Goal: Transaction & Acquisition: Purchase product/service

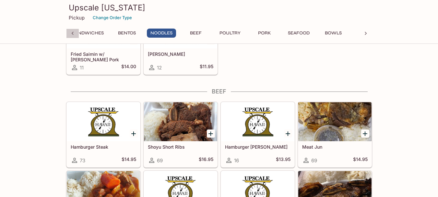
click at [70, 33] on icon at bounding box center [72, 33] width 6 height 6
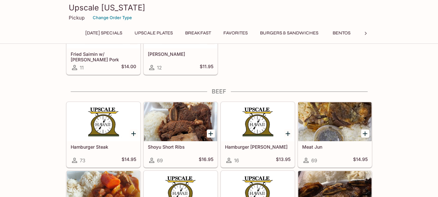
click at [212, 33] on button "Breakfast" at bounding box center [197, 33] width 33 height 9
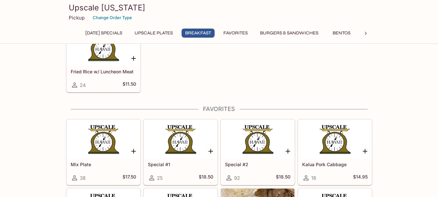
scroll to position [751, 0]
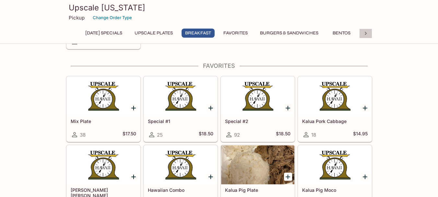
click at [363, 35] on icon at bounding box center [365, 33] width 6 height 6
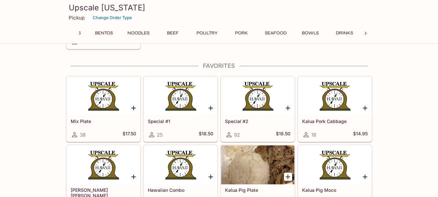
scroll to position [0, 249]
click at [363, 35] on div "[DATE] Specials UPSCALE Plates Breakfast Favorites Burgers & Sandwiches Bentos …" at bounding box center [219, 35] width 306 height 13
click at [174, 32] on button "Beef" at bounding box center [172, 33] width 29 height 9
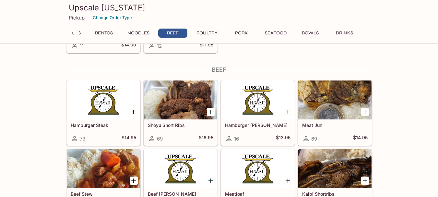
scroll to position [1816, 0]
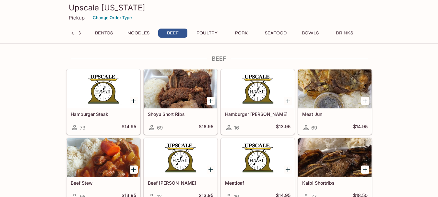
click at [325, 91] on div at bounding box center [334, 88] width 73 height 39
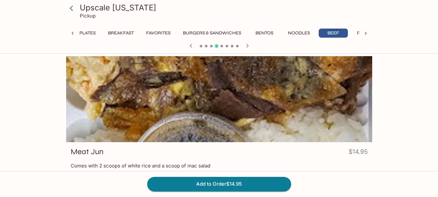
click at [73, 12] on icon at bounding box center [71, 8] width 11 height 11
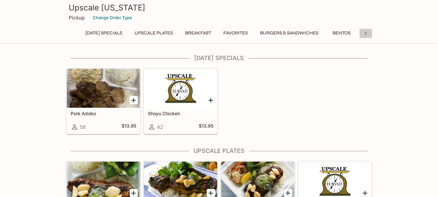
click at [369, 34] on div at bounding box center [365, 34] width 13 height 10
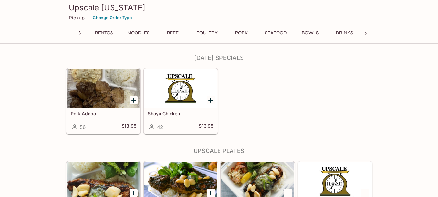
scroll to position [0, 249]
click at [179, 32] on button "Beef" at bounding box center [172, 33] width 29 height 9
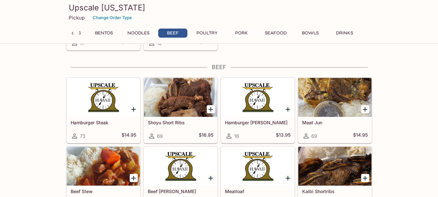
scroll to position [1816, 0]
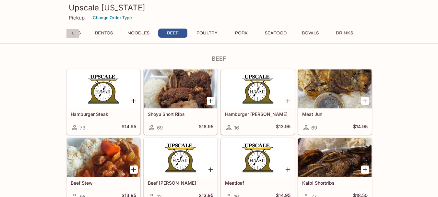
click at [70, 34] on icon at bounding box center [72, 33] width 6 height 6
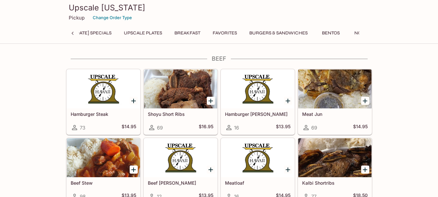
scroll to position [0, 0]
click at [167, 29] on button "UPSCALE Plates" at bounding box center [153, 33] width 45 height 9
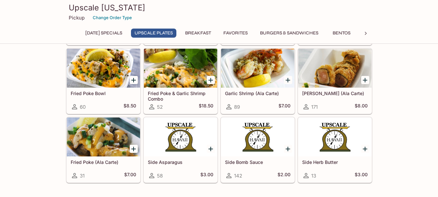
scroll to position [416, 0]
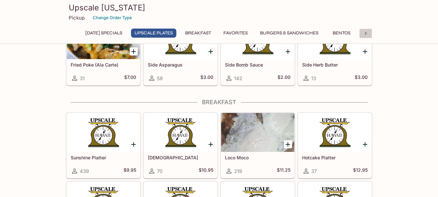
click at [367, 35] on icon at bounding box center [365, 33] width 6 height 6
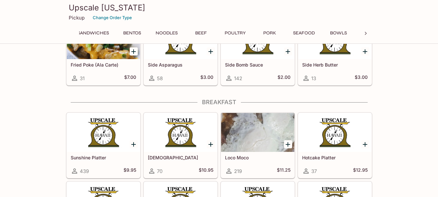
scroll to position [0, 249]
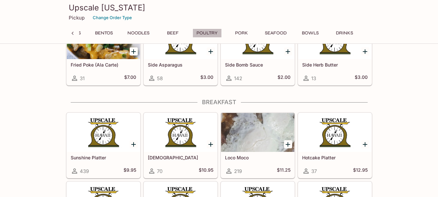
click at [207, 33] on button "Poultry" at bounding box center [207, 33] width 29 height 9
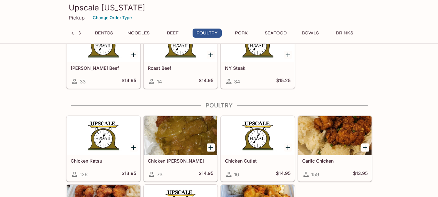
scroll to position [2046, 0]
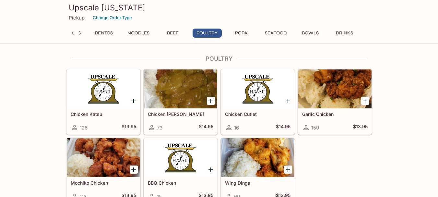
click at [104, 33] on button "Bentos" at bounding box center [103, 33] width 29 height 9
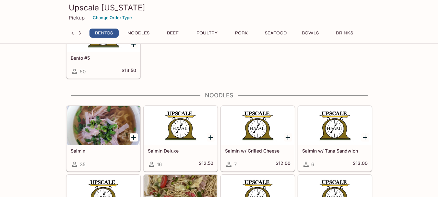
scroll to position [1425, 0]
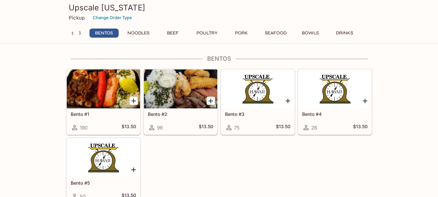
click at [208, 31] on button "Poultry" at bounding box center [207, 33] width 29 height 9
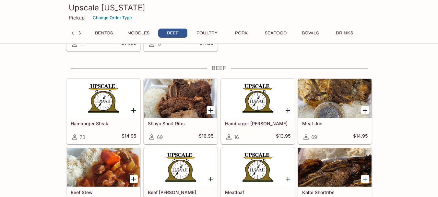
scroll to position [1787, 0]
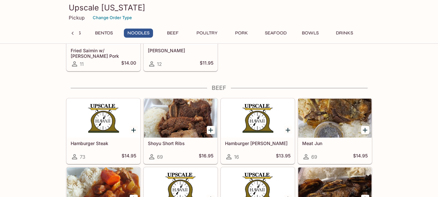
click at [338, 115] on div at bounding box center [334, 118] width 73 height 39
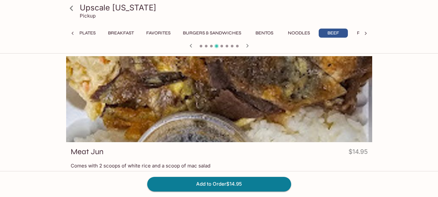
click at [89, 33] on button "UPSCALE Plates" at bounding box center [76, 33] width 45 height 9
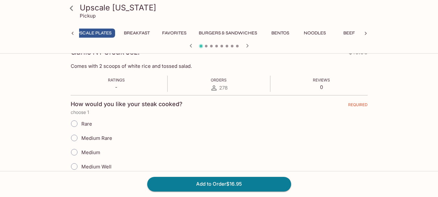
scroll to position [162, 0]
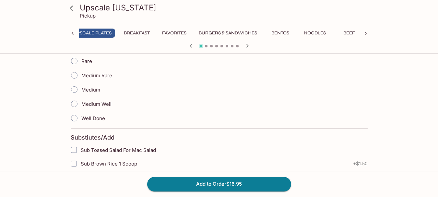
click at [74, 11] on icon at bounding box center [71, 8] width 11 height 11
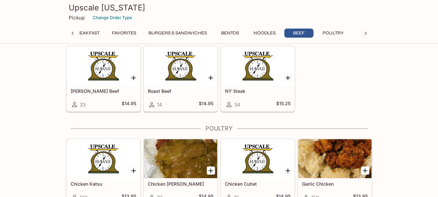
scroll to position [1996, 0]
